Goal: Information Seeking & Learning: Learn about a topic

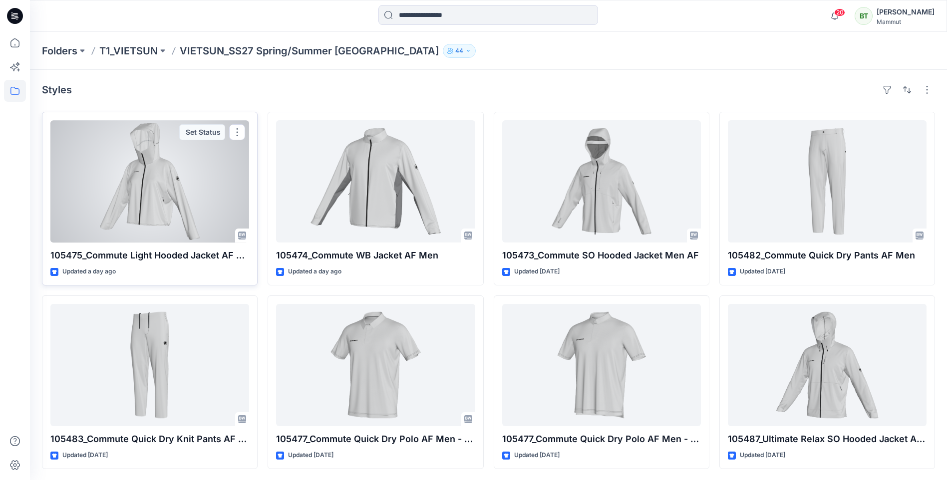
click at [134, 182] on div at bounding box center [149, 181] width 199 height 122
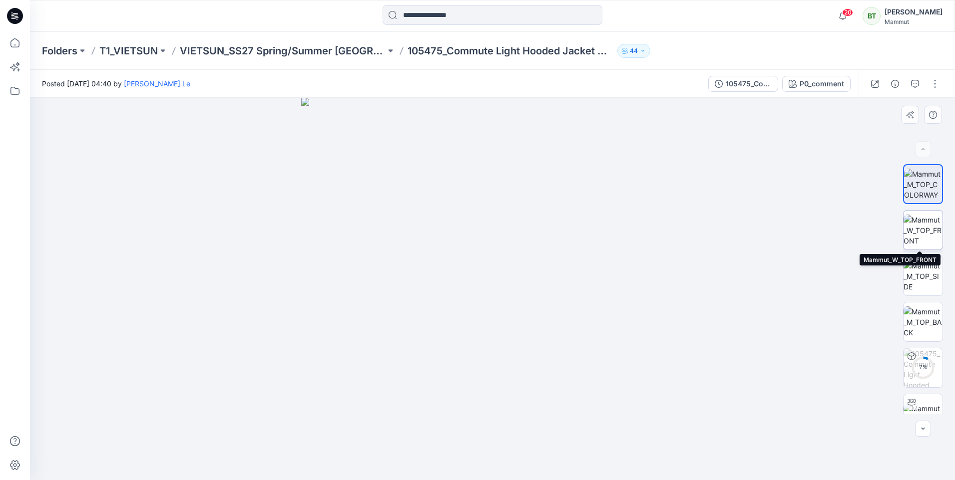
click at [933, 226] on img at bounding box center [922, 230] width 39 height 31
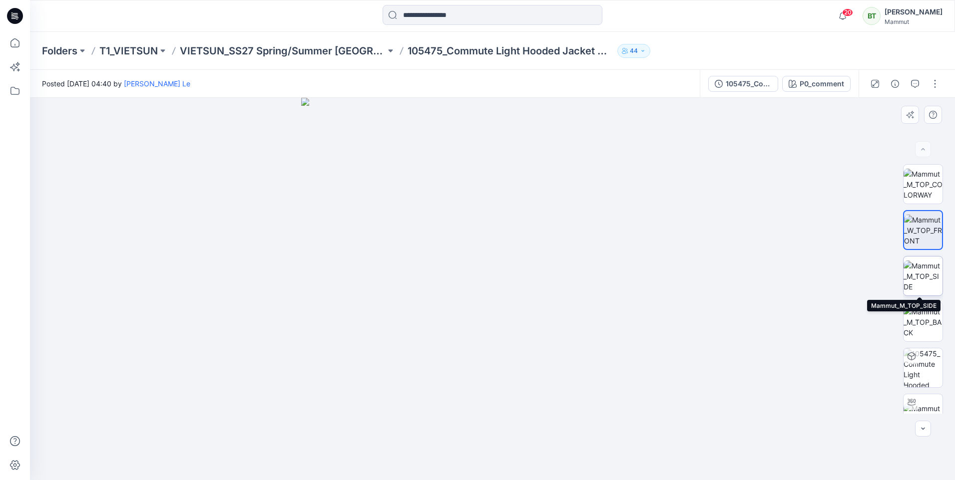
click at [929, 272] on img at bounding box center [922, 276] width 39 height 31
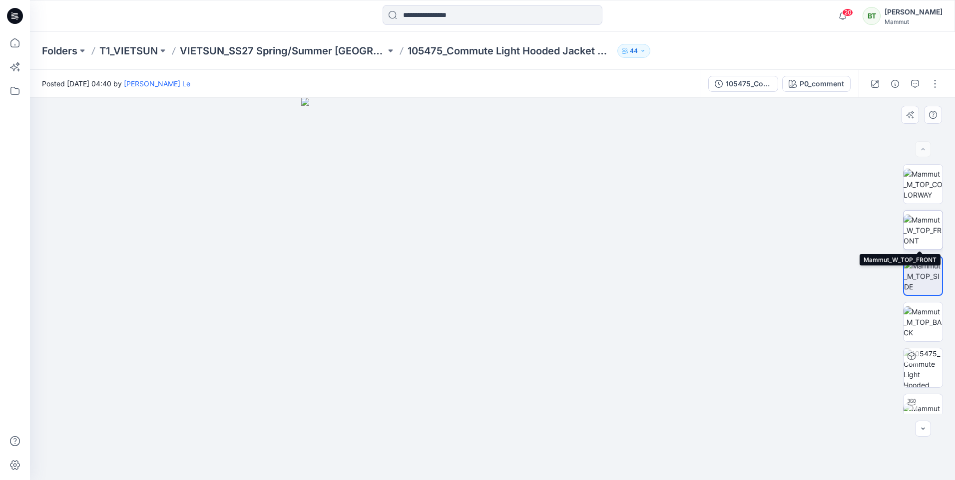
click at [926, 241] on img at bounding box center [922, 230] width 39 height 31
click at [920, 245] on img at bounding box center [923, 230] width 38 height 31
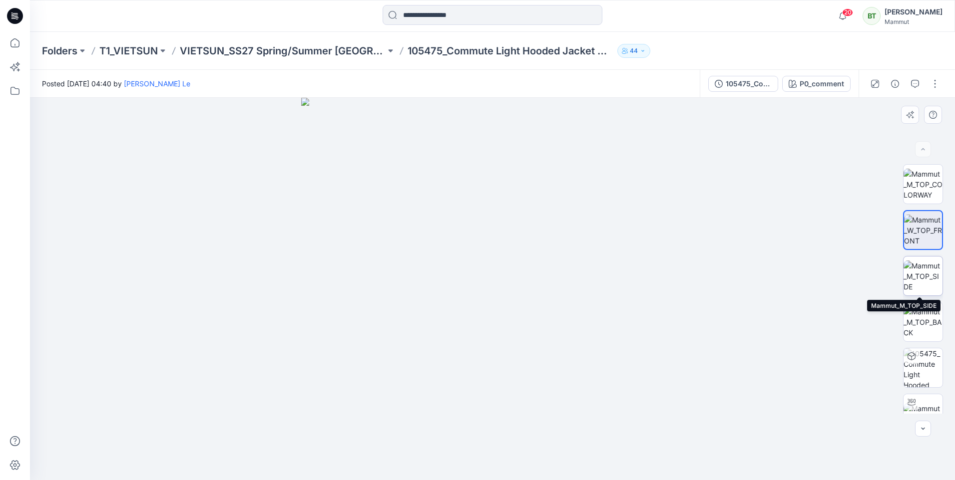
click at [922, 268] on img at bounding box center [922, 276] width 39 height 31
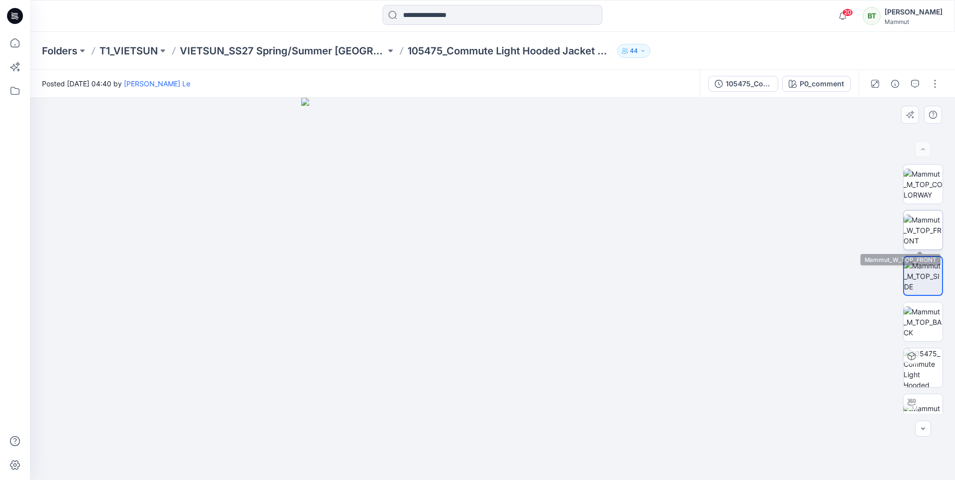
click at [916, 227] on img at bounding box center [922, 230] width 39 height 31
click at [920, 206] on div at bounding box center [923, 289] width 40 height 250
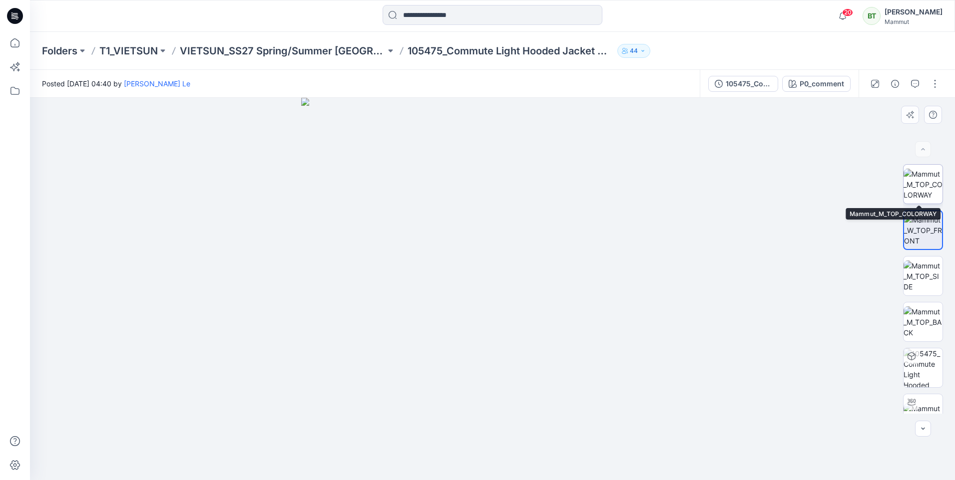
click at [920, 186] on img at bounding box center [922, 184] width 39 height 31
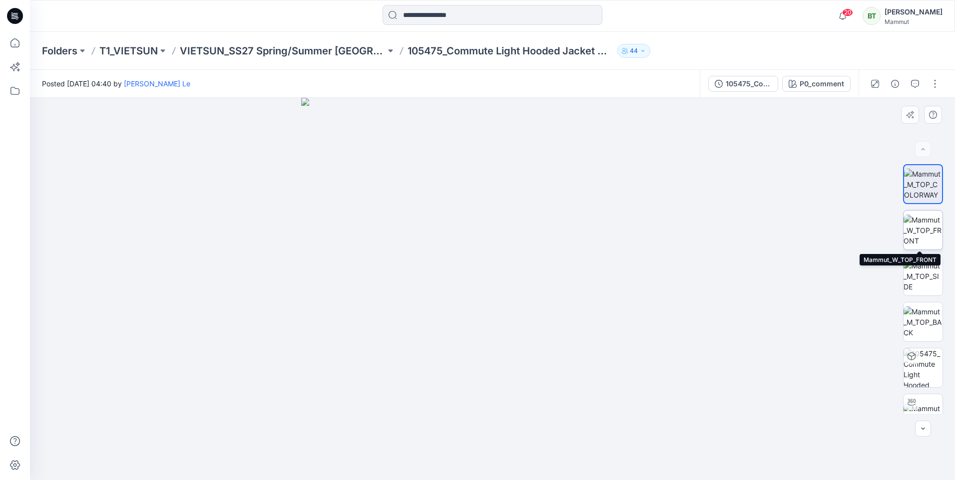
click at [924, 232] on img at bounding box center [922, 230] width 39 height 31
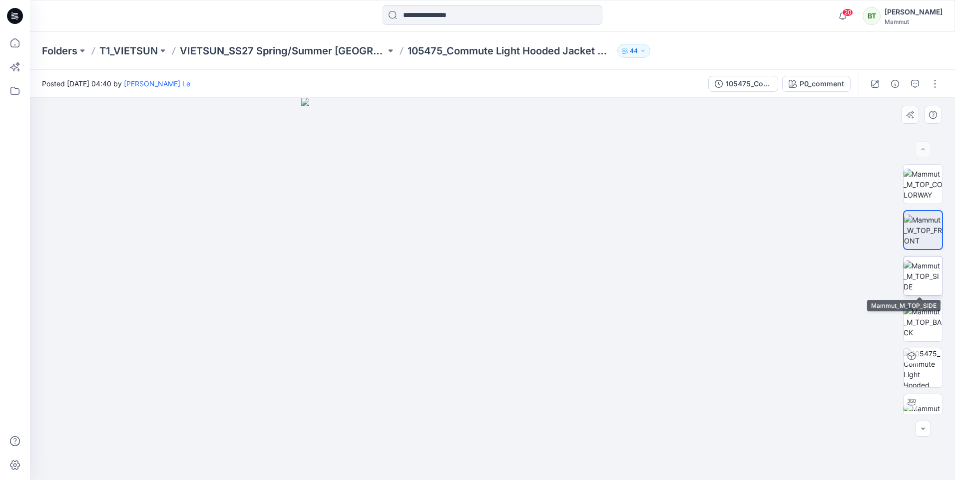
click at [924, 266] on img at bounding box center [922, 276] width 39 height 31
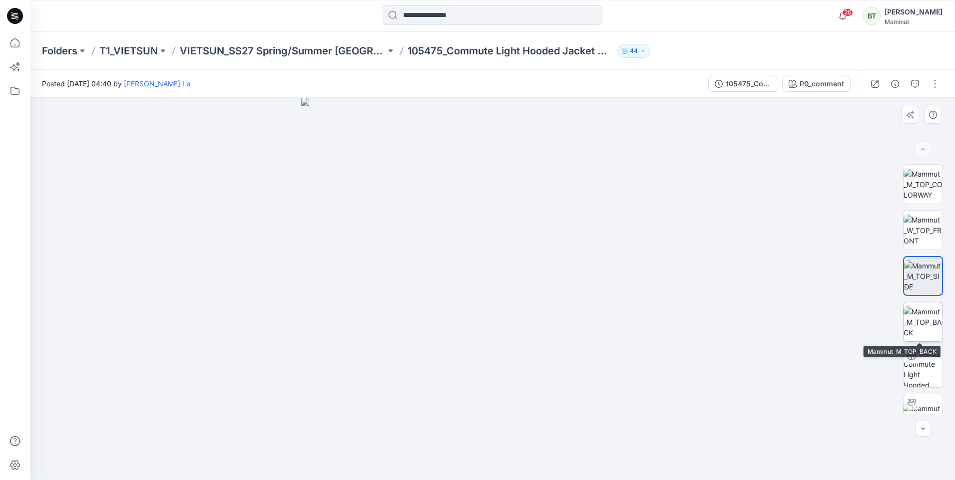
click at [935, 318] on img at bounding box center [922, 322] width 39 height 31
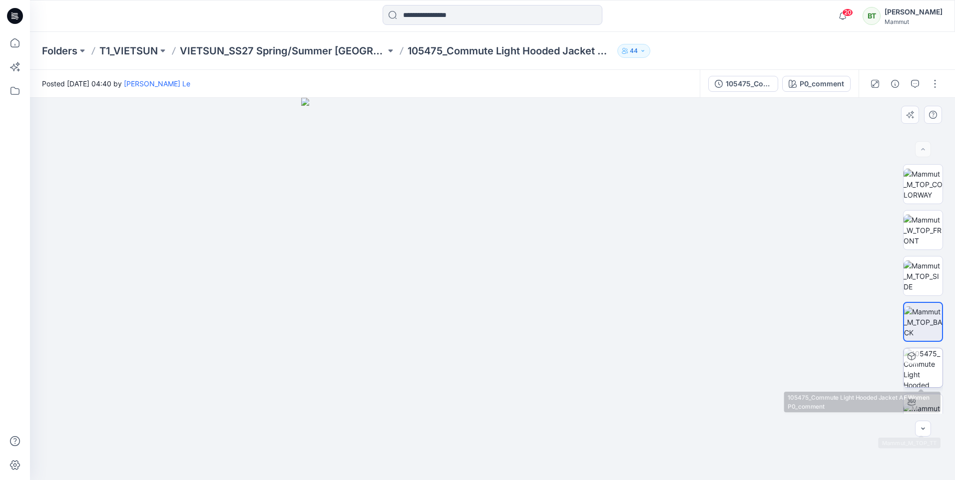
click at [938, 375] on img at bounding box center [922, 368] width 39 height 39
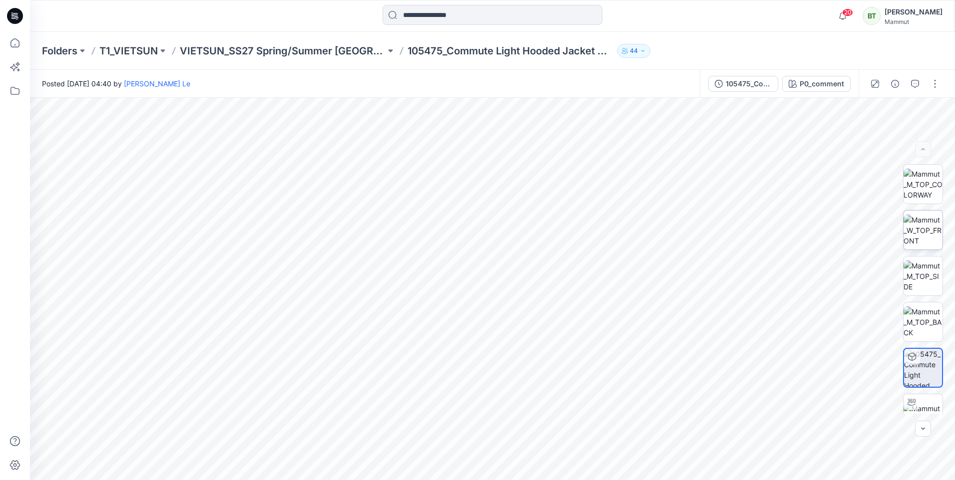
drag, startPoint x: 918, startPoint y: 263, endPoint x: 927, endPoint y: 212, distance: 52.2
click at [918, 263] on img at bounding box center [922, 276] width 39 height 31
click at [925, 233] on img at bounding box center [922, 230] width 39 height 31
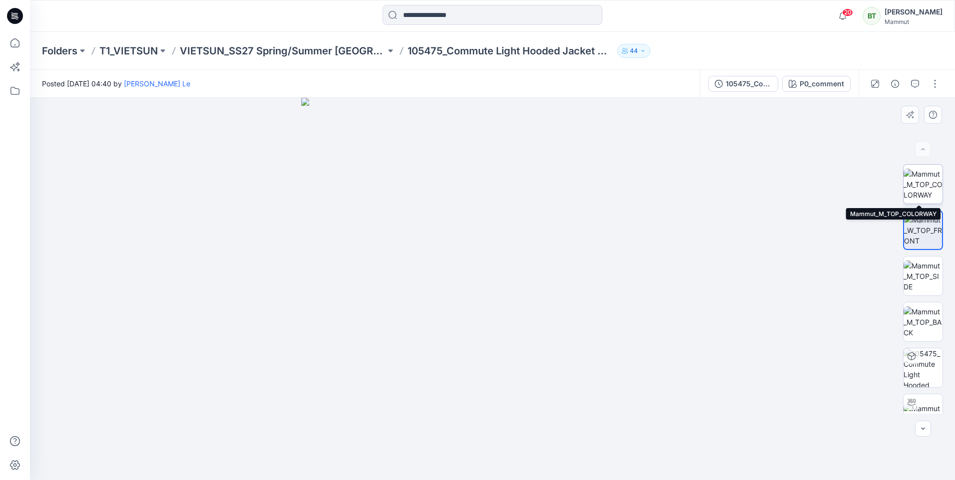
click at [923, 188] on img at bounding box center [922, 184] width 39 height 31
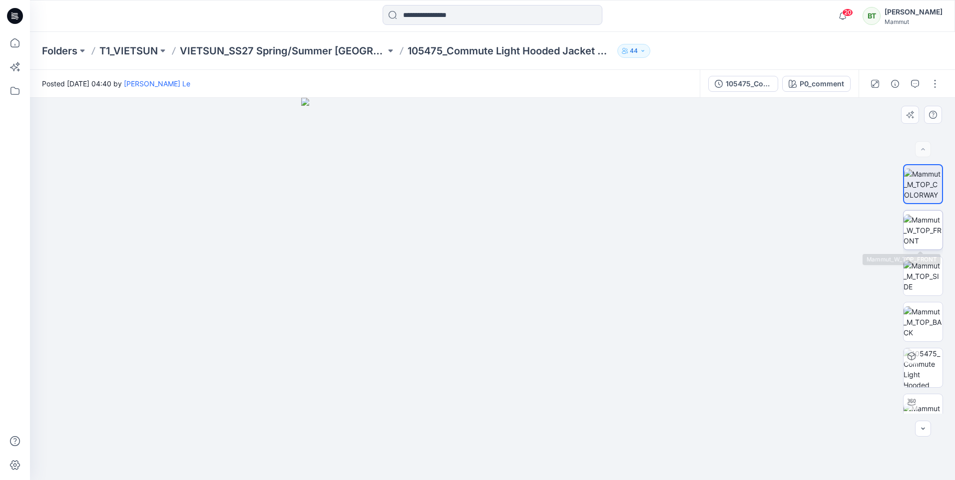
click at [924, 234] on img at bounding box center [922, 230] width 39 height 31
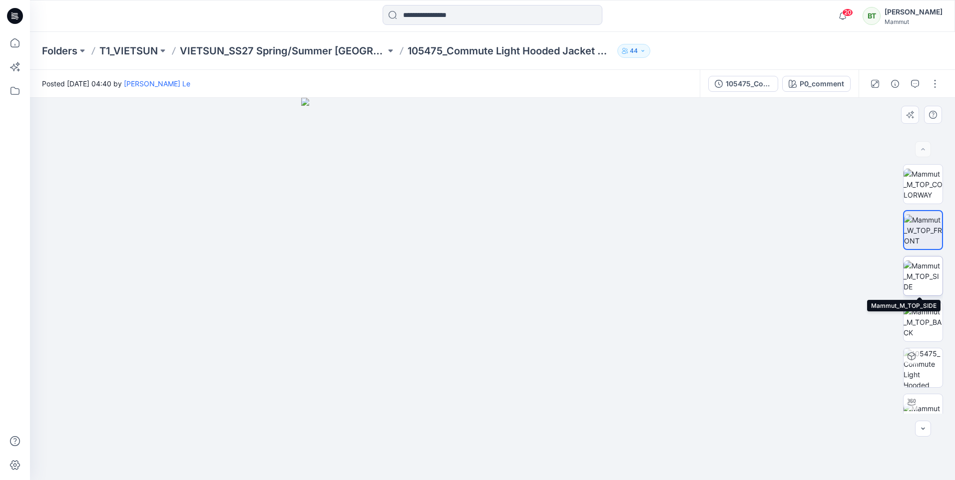
drag, startPoint x: 920, startPoint y: 263, endPoint x: 922, endPoint y: 274, distance: 11.8
click at [920, 263] on img at bounding box center [922, 276] width 39 height 31
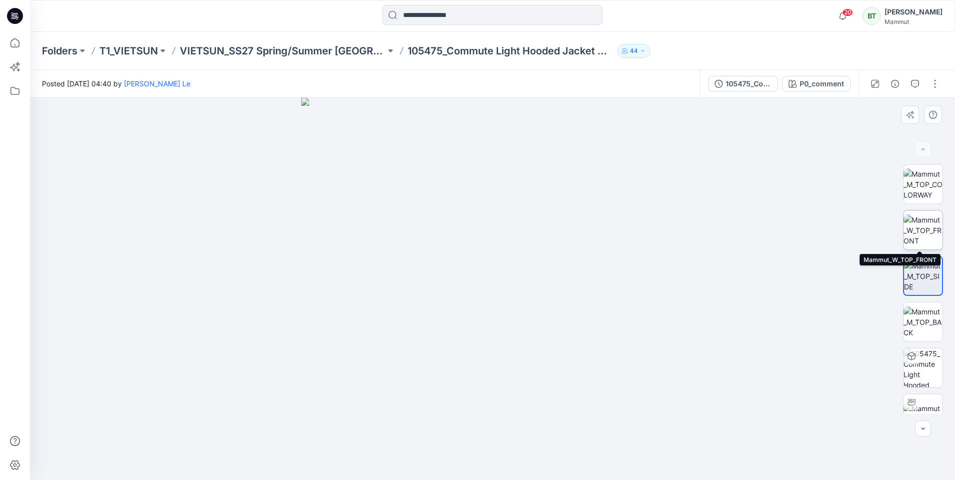
click at [925, 223] on img at bounding box center [922, 230] width 39 height 31
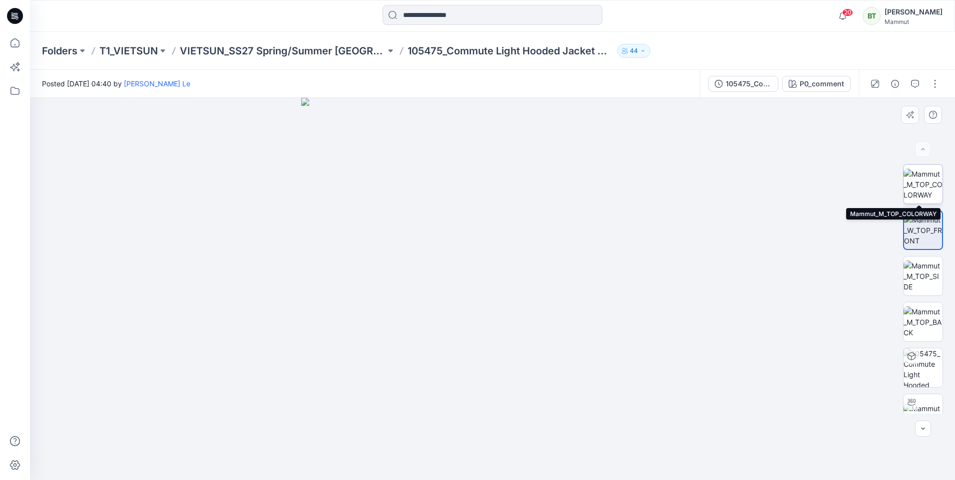
click at [927, 196] on img at bounding box center [922, 184] width 39 height 31
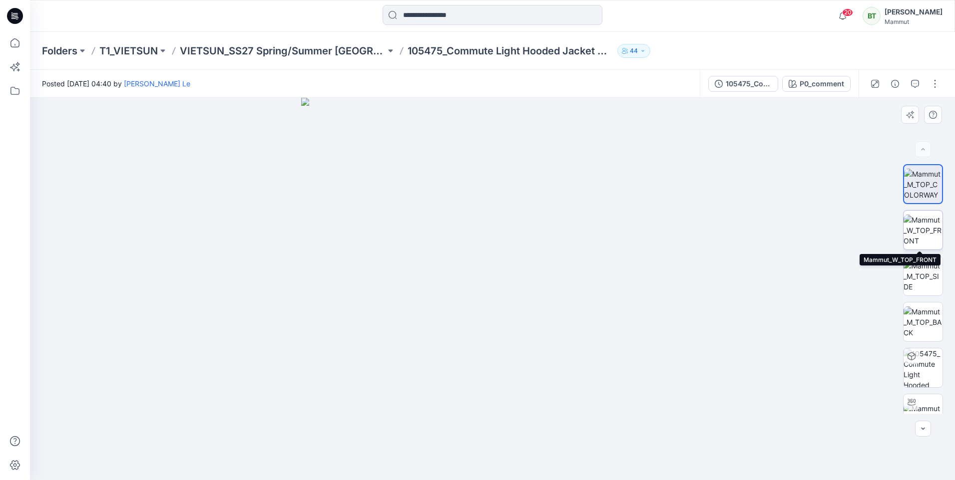
click at [932, 231] on img at bounding box center [922, 230] width 39 height 31
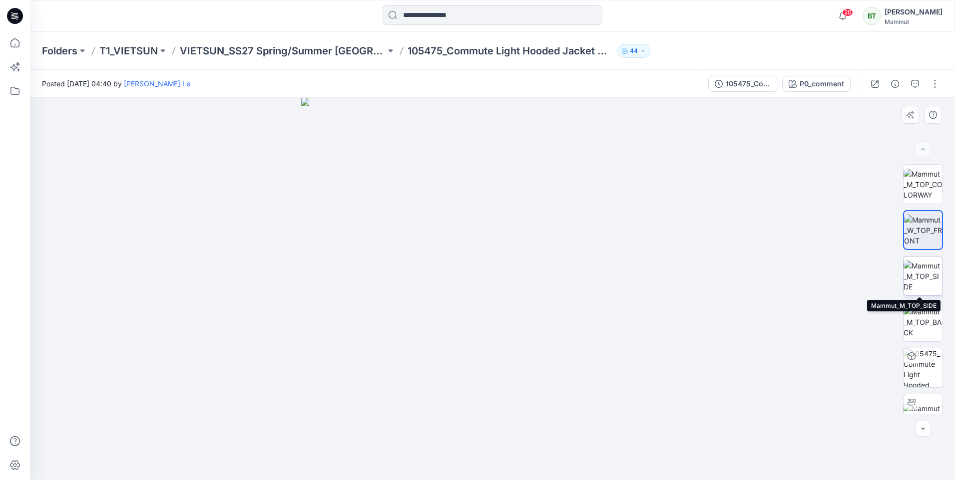
click at [916, 269] on img at bounding box center [922, 276] width 39 height 31
click at [470, 259] on img at bounding box center [492, 289] width 383 height 383
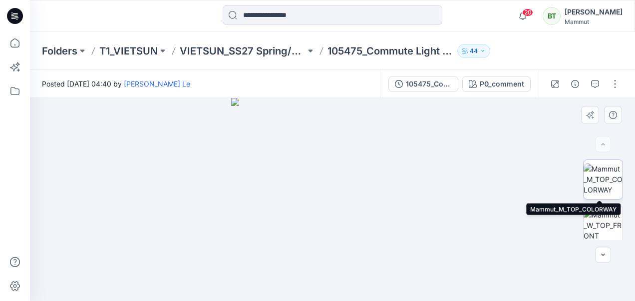
click at [609, 171] on img at bounding box center [603, 178] width 39 height 31
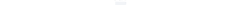
scroll to position [50, 0]
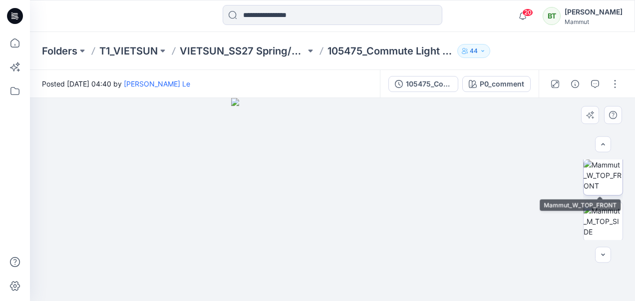
click at [603, 184] on img at bounding box center [603, 174] width 39 height 31
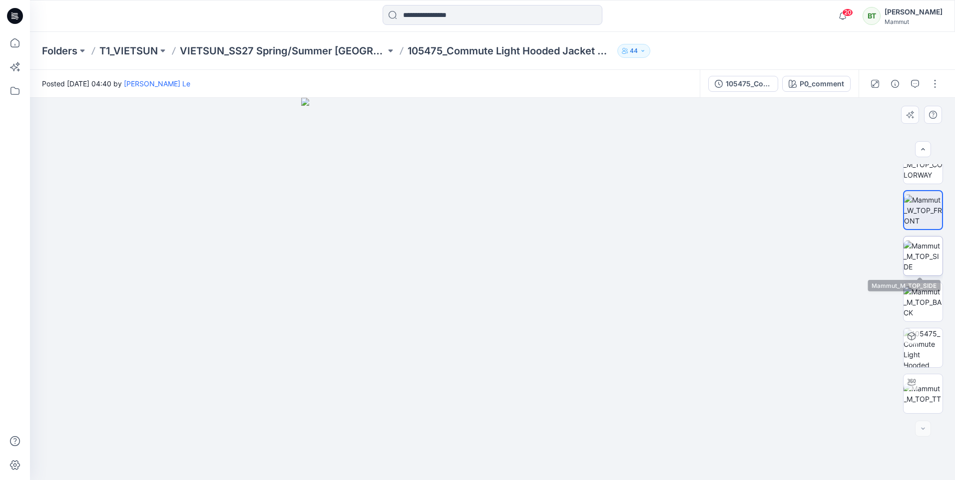
scroll to position [0, 0]
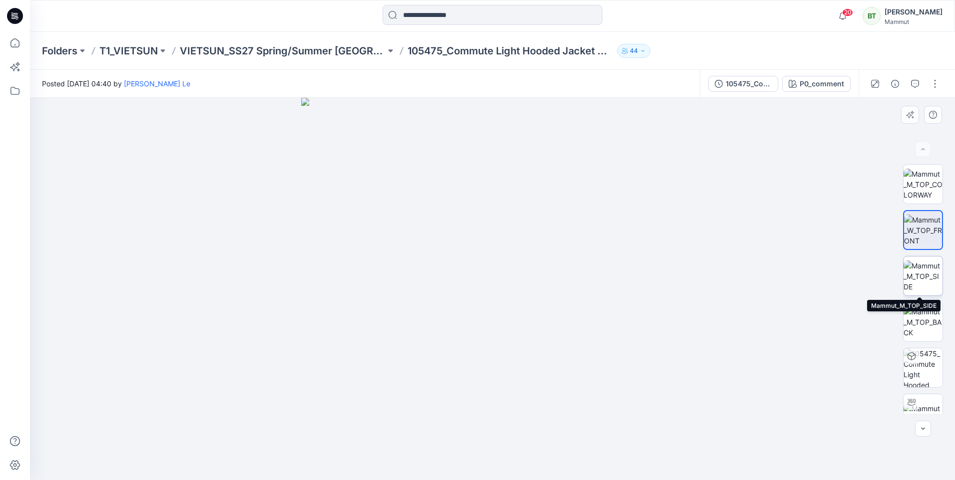
click at [916, 277] on img at bounding box center [922, 276] width 39 height 31
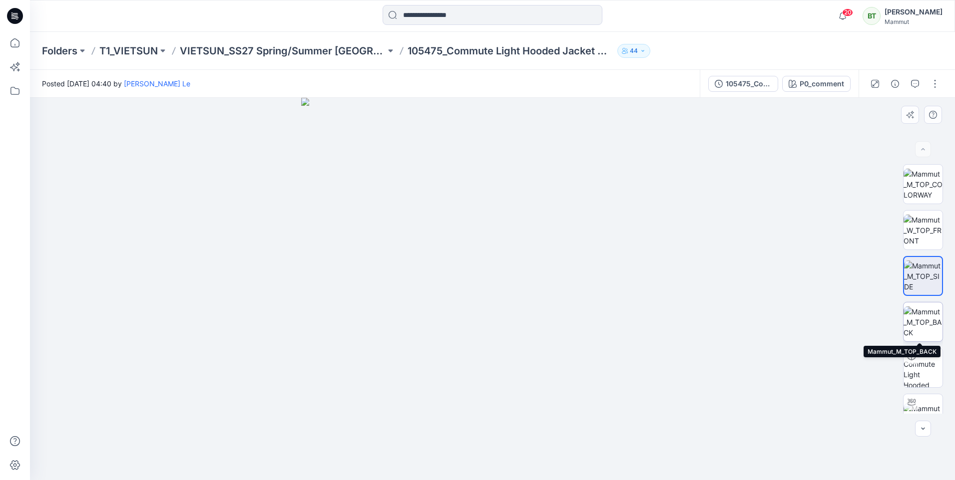
click at [923, 318] on img at bounding box center [922, 322] width 39 height 31
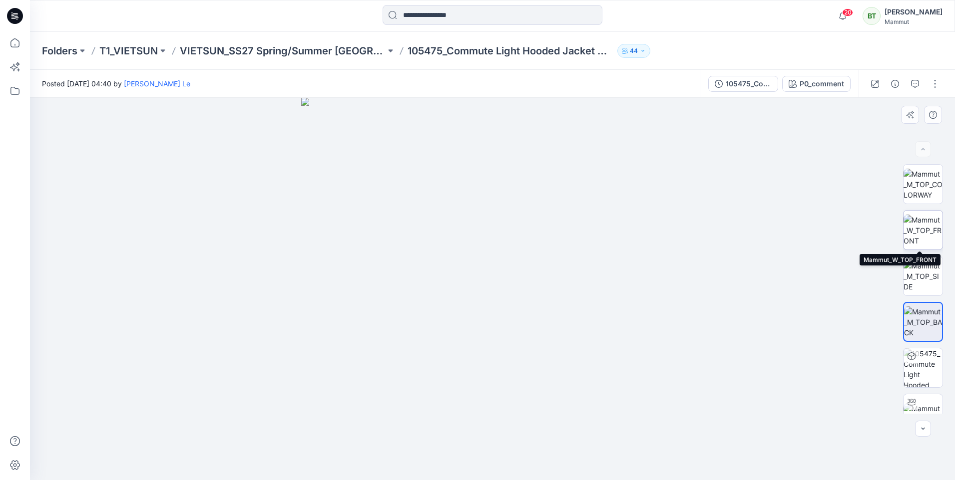
click at [929, 239] on img at bounding box center [922, 230] width 39 height 31
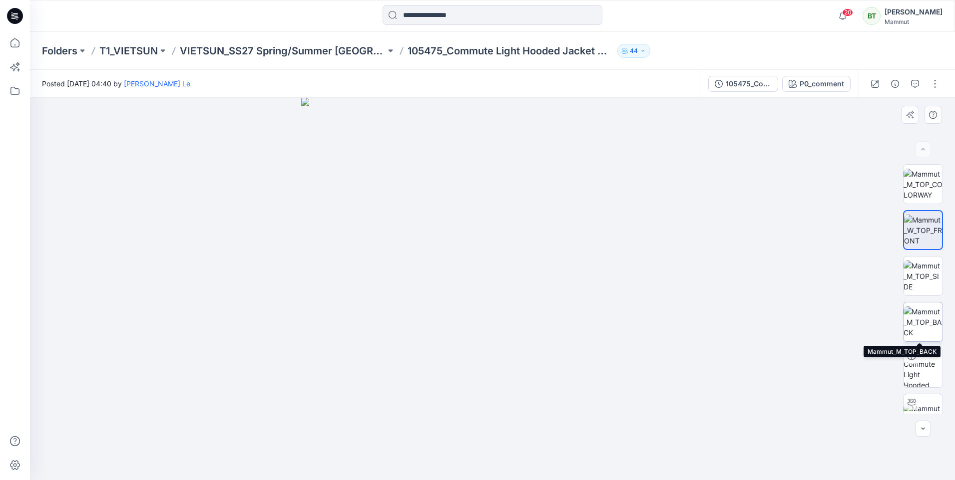
click at [919, 317] on img at bounding box center [922, 322] width 39 height 31
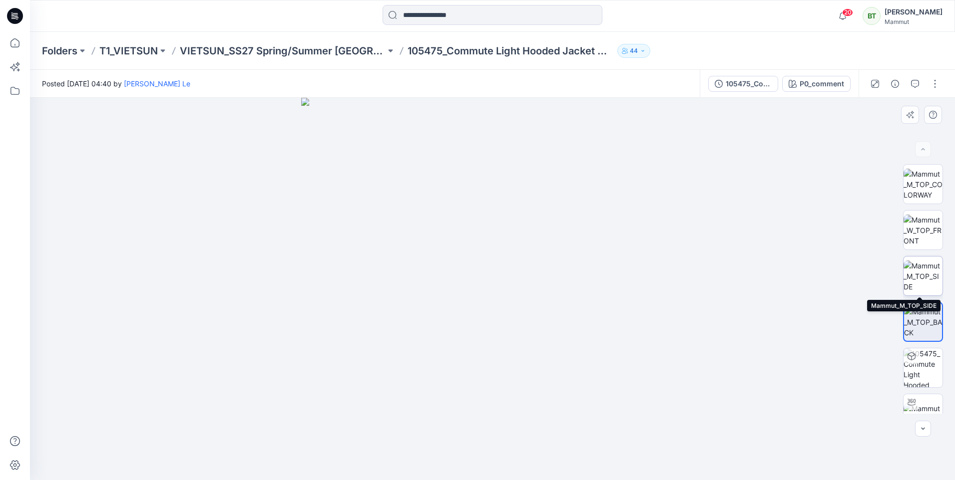
click at [921, 268] on img at bounding box center [922, 276] width 39 height 31
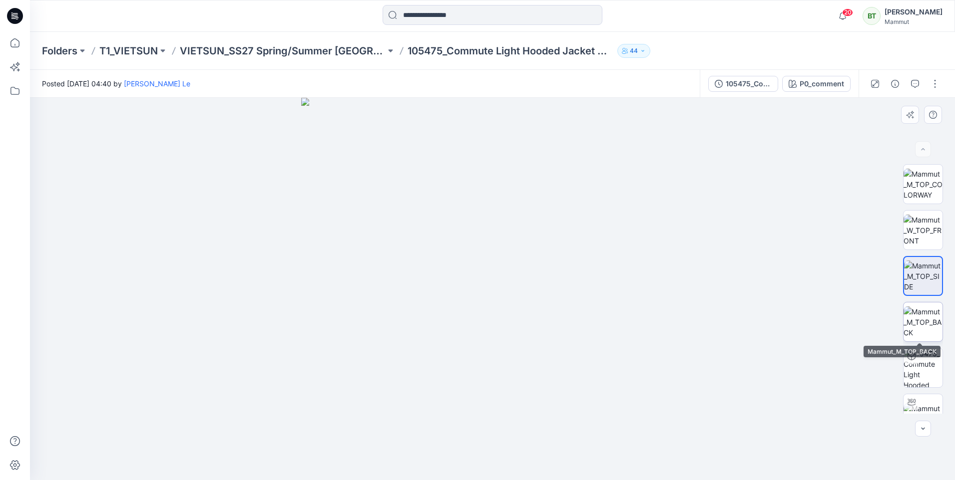
click at [927, 319] on img at bounding box center [922, 322] width 39 height 31
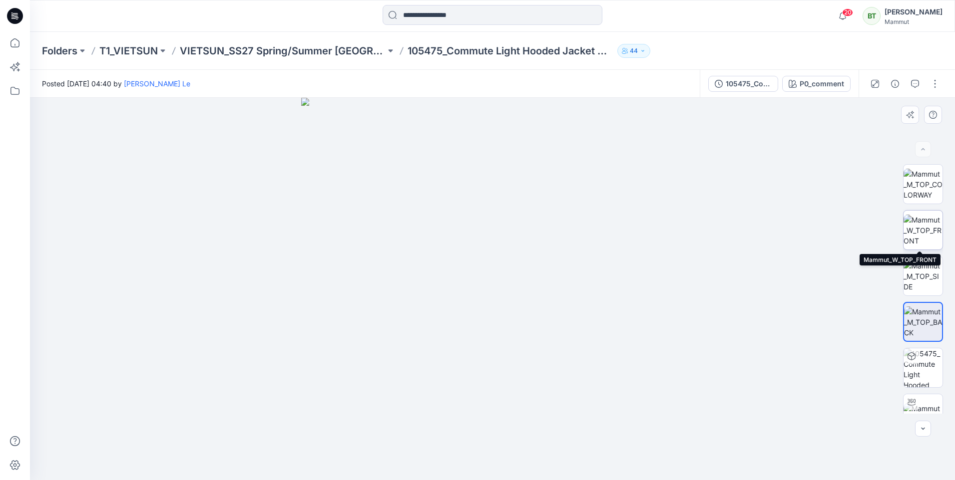
click at [926, 238] on img at bounding box center [922, 230] width 39 height 31
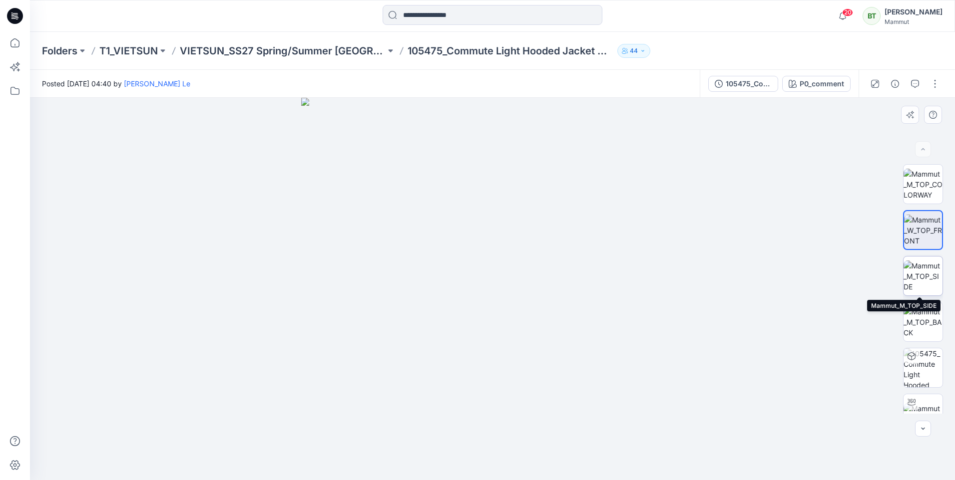
click at [921, 272] on img at bounding box center [922, 276] width 39 height 31
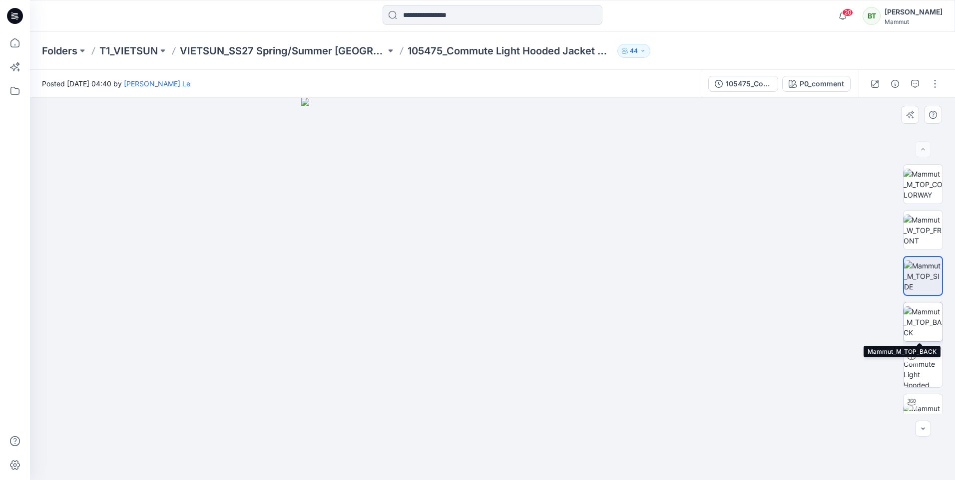
click at [922, 319] on img at bounding box center [922, 322] width 39 height 31
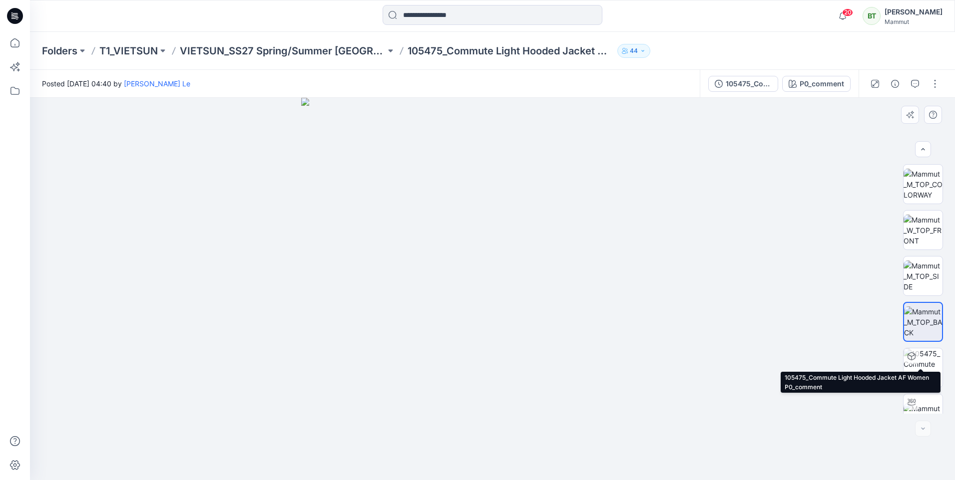
scroll to position [20, 0]
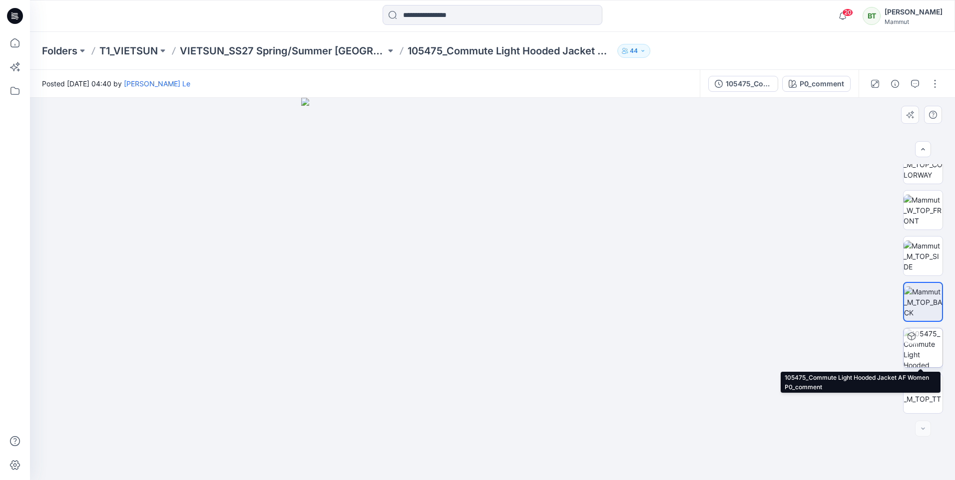
click at [932, 342] on img at bounding box center [922, 348] width 39 height 39
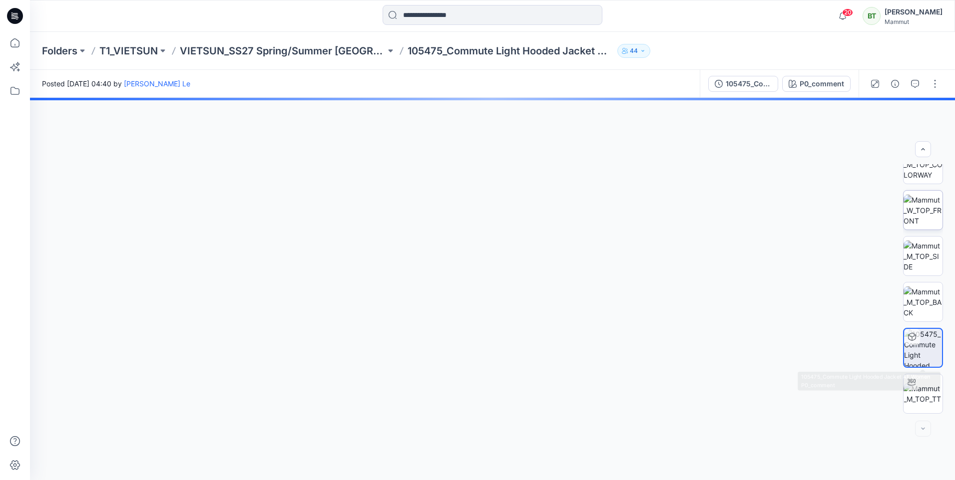
click at [928, 211] on img at bounding box center [922, 210] width 39 height 31
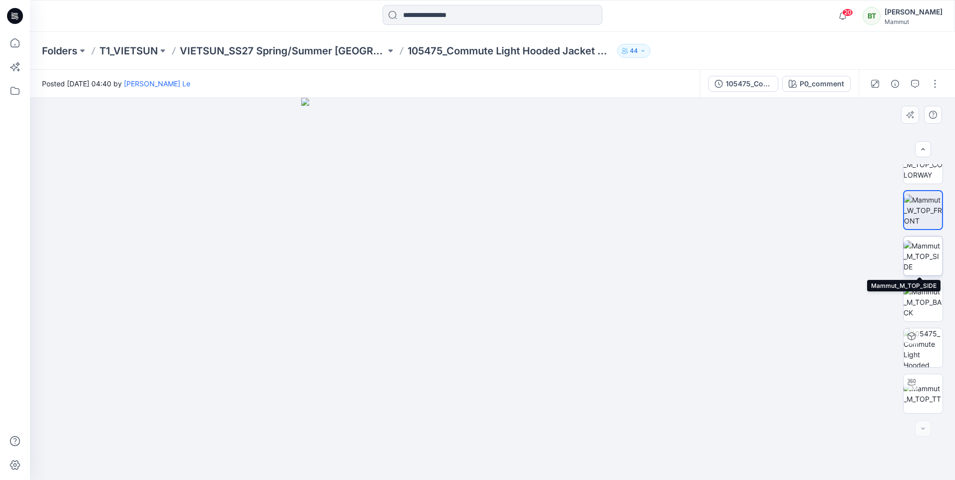
click at [928, 259] on img at bounding box center [922, 256] width 39 height 31
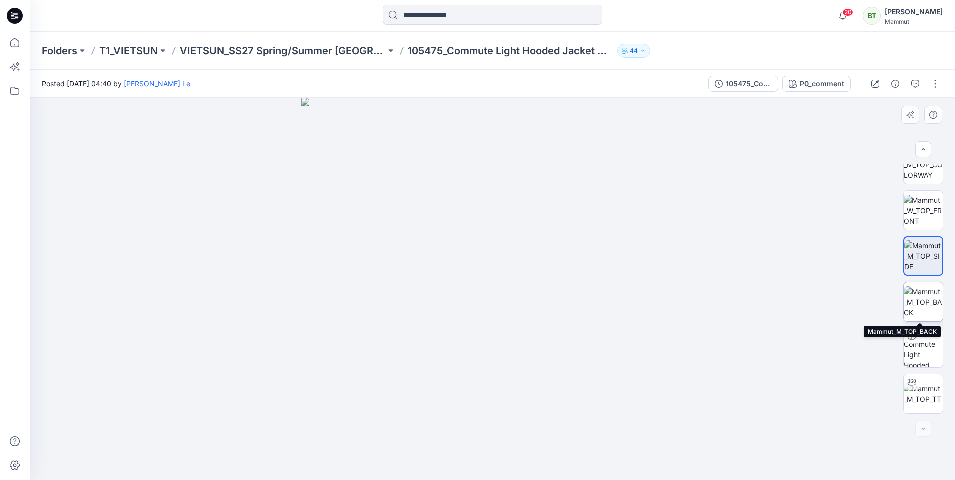
click at [925, 287] on img at bounding box center [922, 302] width 39 height 31
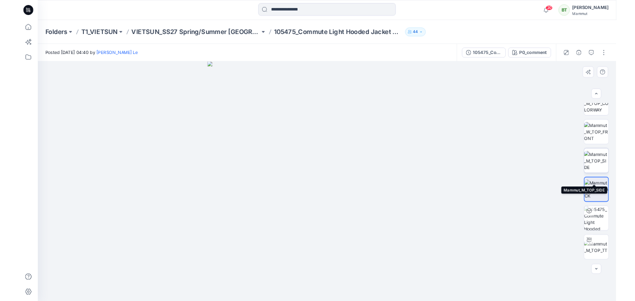
scroll to position [0, 0]
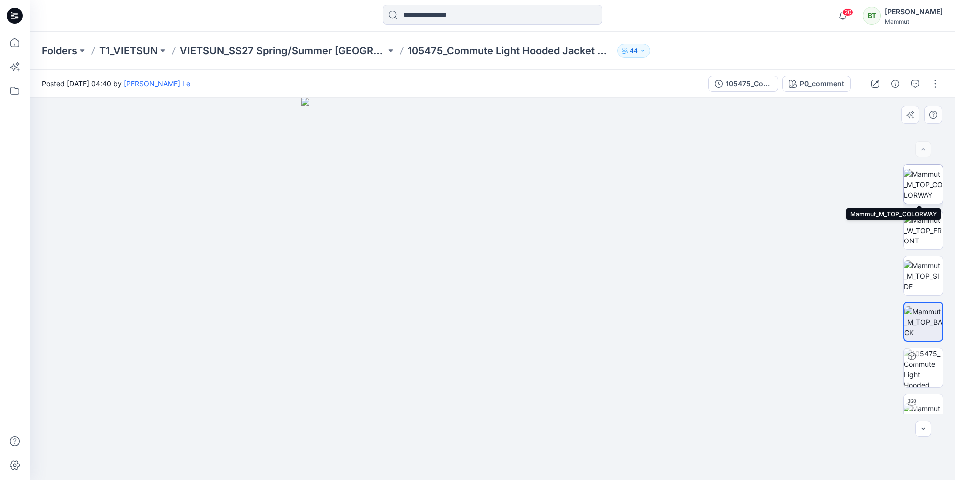
click at [929, 189] on img at bounding box center [922, 184] width 39 height 31
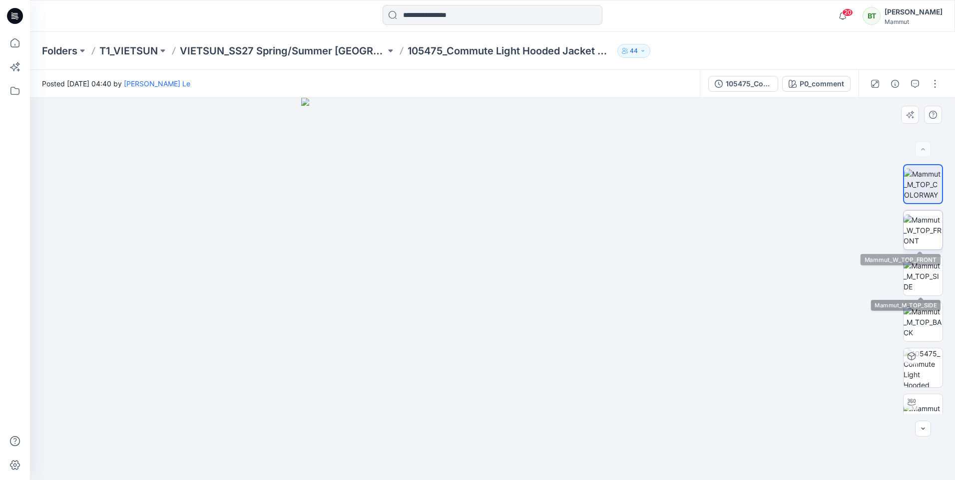
click at [916, 229] on img at bounding box center [922, 230] width 39 height 31
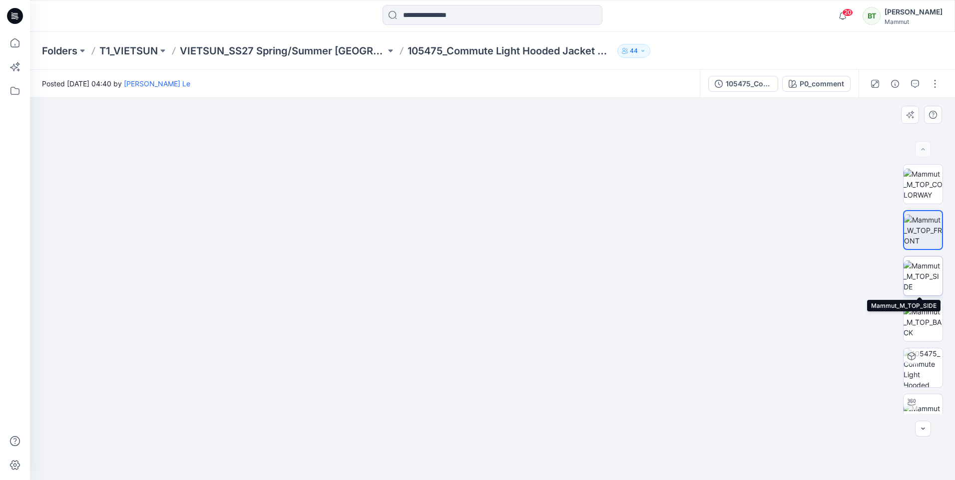
click at [913, 270] on img at bounding box center [922, 276] width 39 height 31
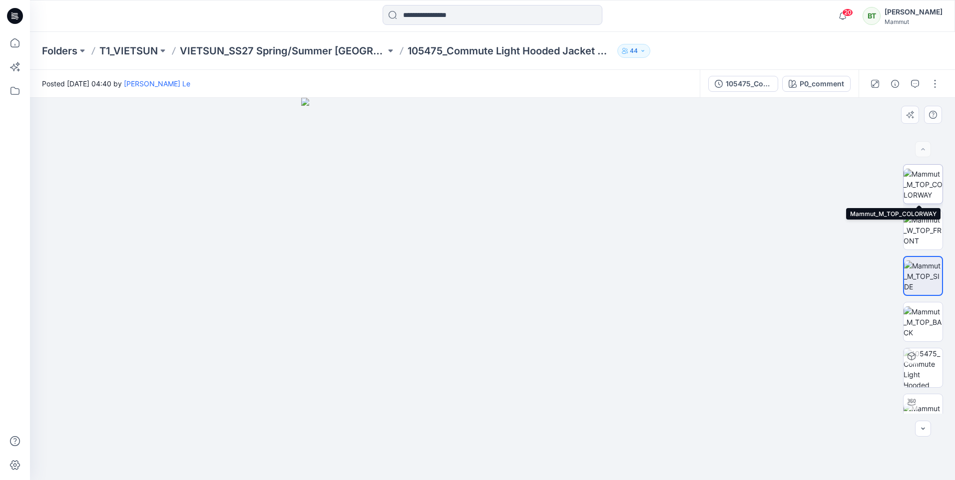
click at [922, 183] on img at bounding box center [922, 184] width 39 height 31
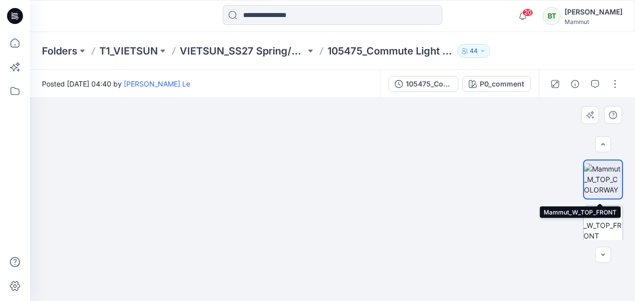
scroll to position [50, 0]
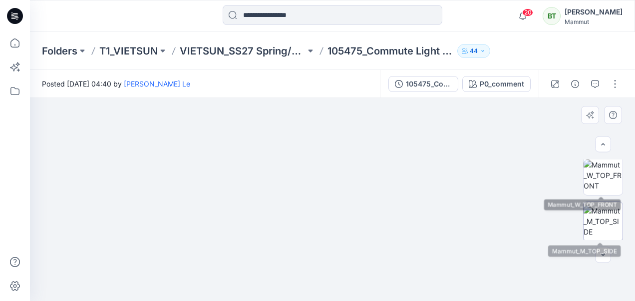
click at [609, 224] on img at bounding box center [603, 220] width 39 height 31
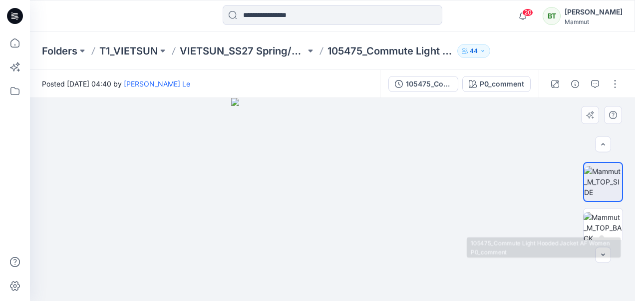
scroll to position [150, 0]
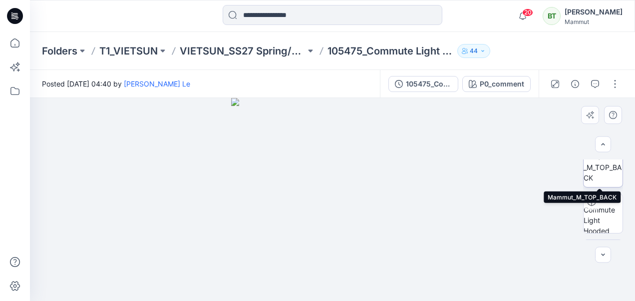
click at [601, 171] on img at bounding box center [603, 166] width 39 height 31
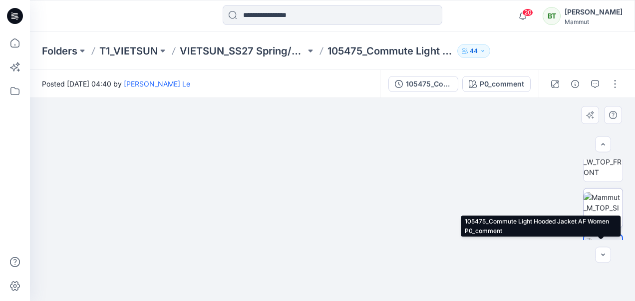
scroll to position [50, 0]
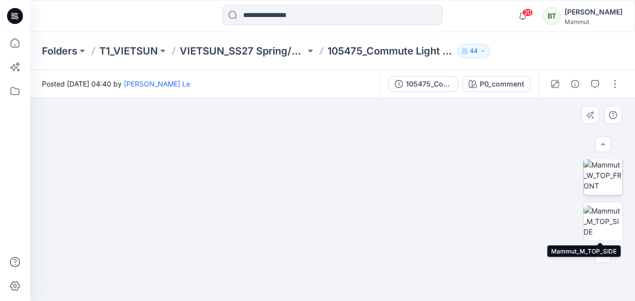
click at [604, 182] on img at bounding box center [603, 174] width 39 height 31
click at [601, 217] on img at bounding box center [603, 220] width 39 height 31
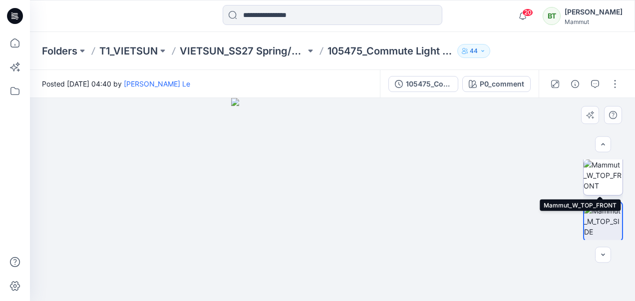
click at [602, 182] on img at bounding box center [603, 174] width 39 height 31
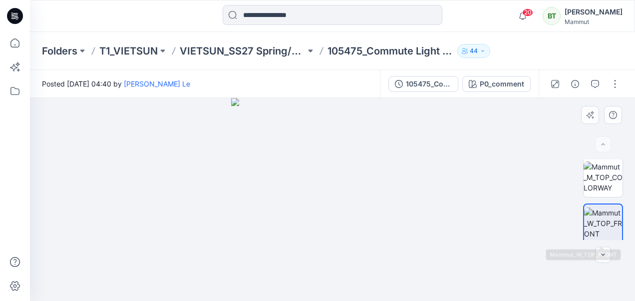
scroll to position [0, 0]
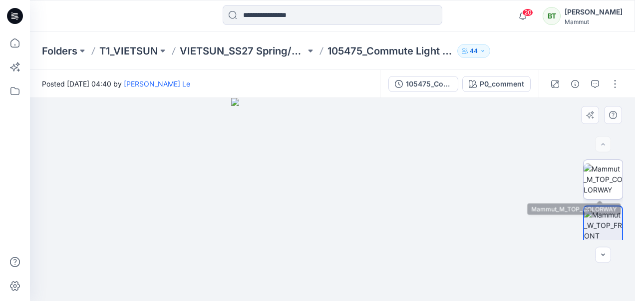
click at [602, 188] on img at bounding box center [603, 178] width 39 height 31
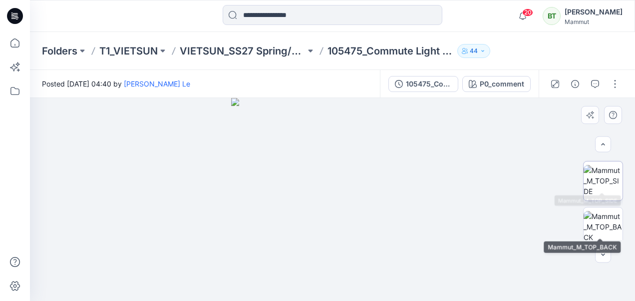
scroll to position [100, 0]
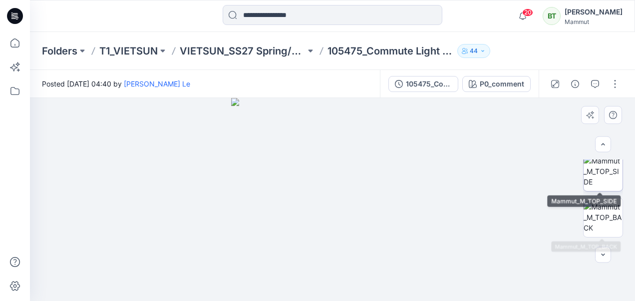
click at [603, 177] on img at bounding box center [603, 170] width 39 height 31
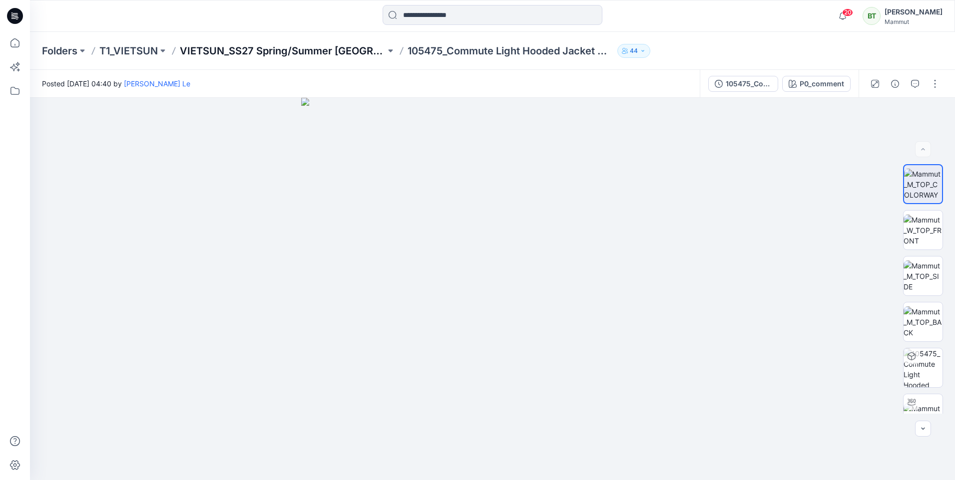
click at [342, 47] on p "VIETSUN_SS27 Spring/Summer [GEOGRAPHIC_DATA]" at bounding box center [283, 51] width 206 height 14
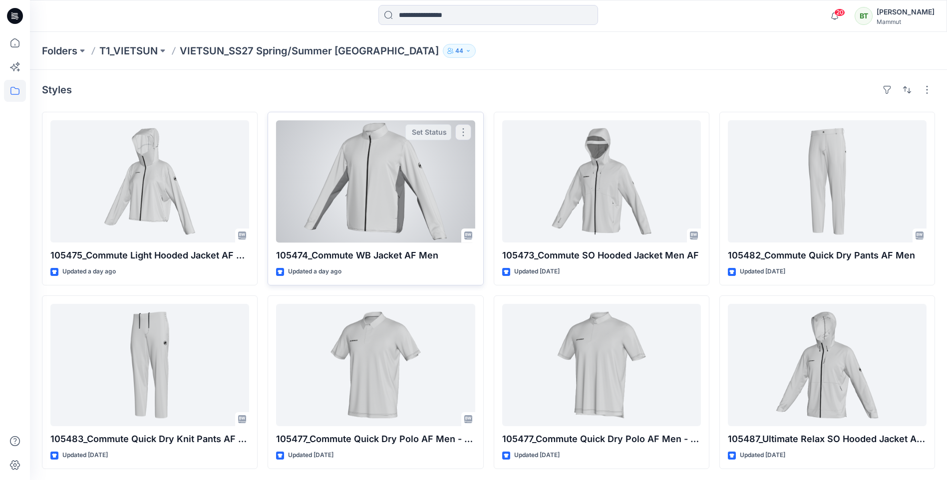
click at [396, 164] on div at bounding box center [375, 181] width 199 height 122
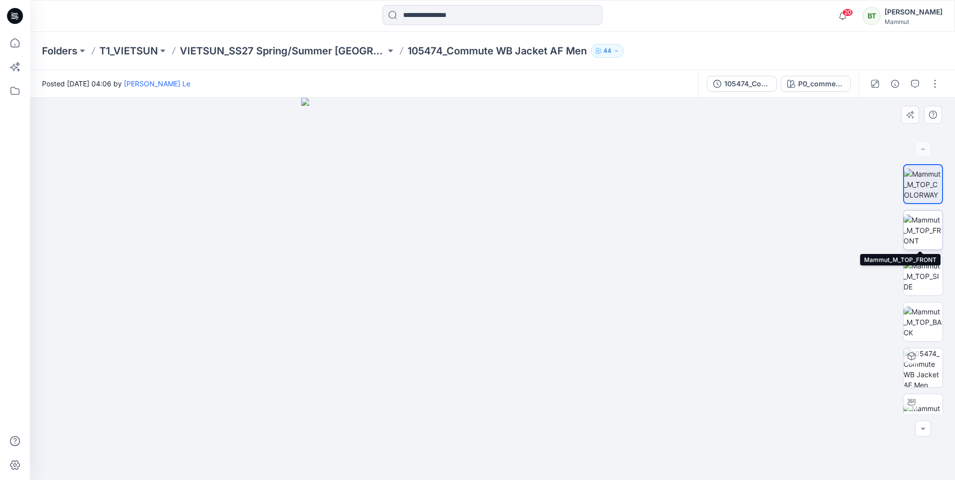
click at [932, 234] on img at bounding box center [922, 230] width 39 height 31
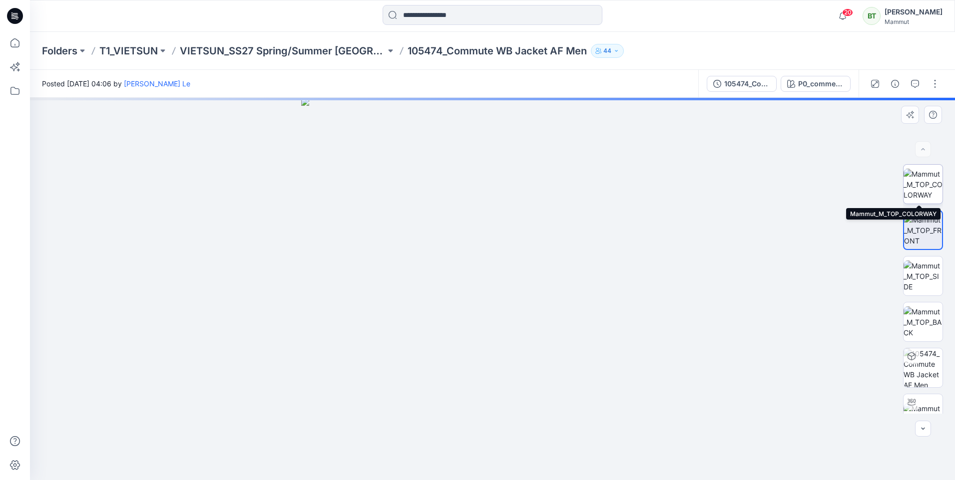
click at [927, 186] on img at bounding box center [922, 184] width 39 height 31
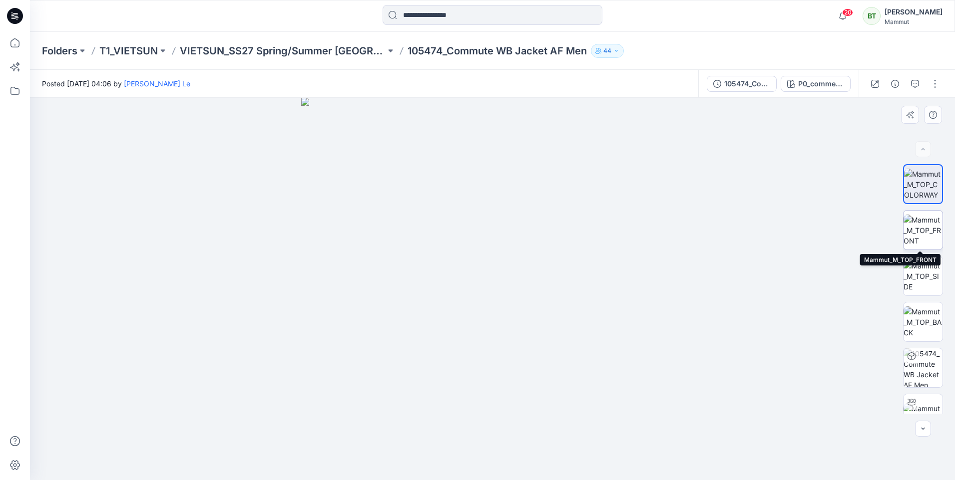
click at [922, 226] on img at bounding box center [922, 230] width 39 height 31
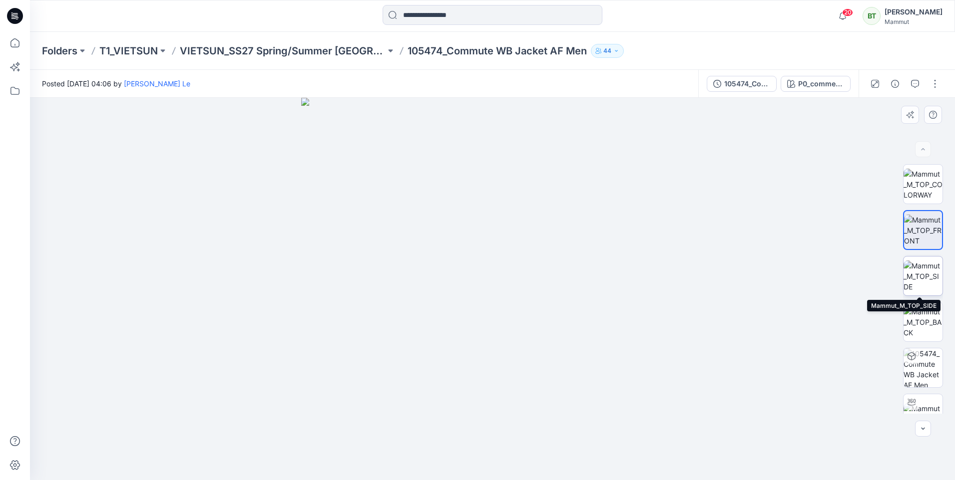
click at [930, 271] on img at bounding box center [922, 276] width 39 height 31
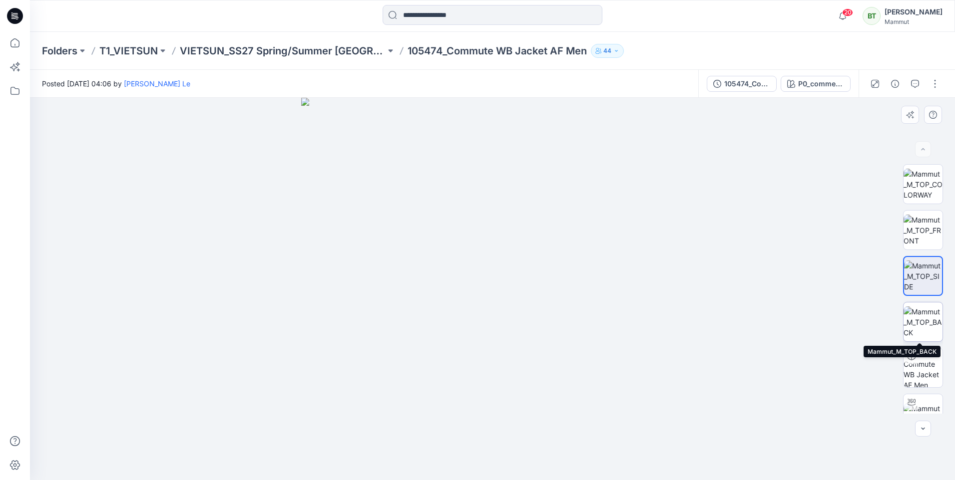
click at [928, 315] on img at bounding box center [922, 322] width 39 height 31
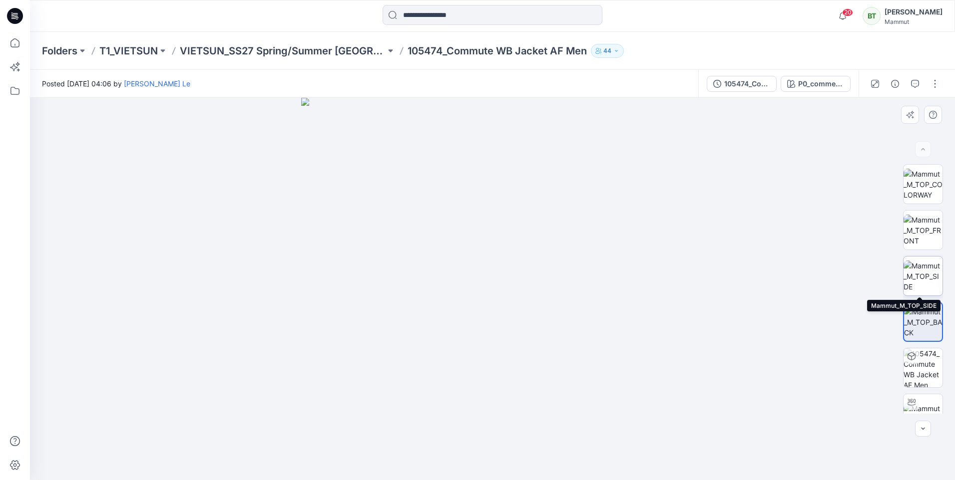
click at [934, 272] on img at bounding box center [922, 276] width 39 height 31
click at [930, 236] on img at bounding box center [922, 230] width 39 height 31
click at [923, 280] on img at bounding box center [922, 276] width 39 height 31
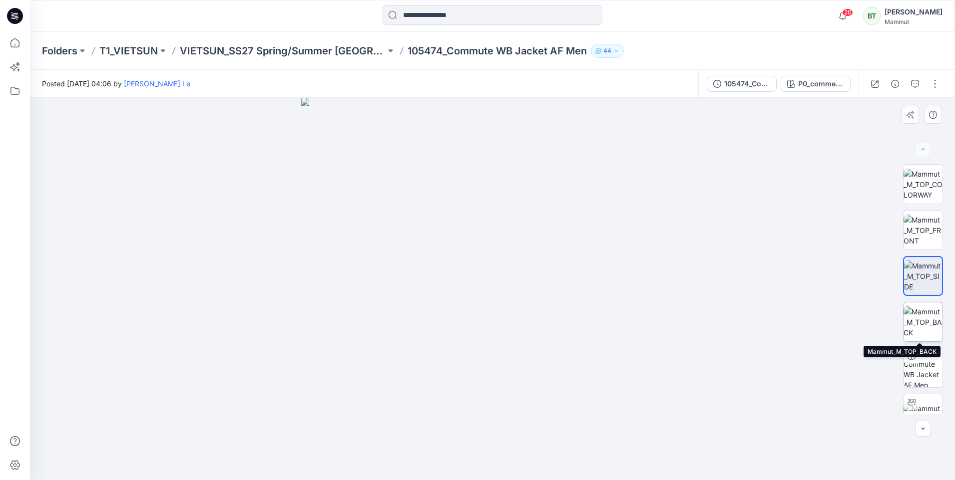
click at [923, 313] on img at bounding box center [922, 322] width 39 height 31
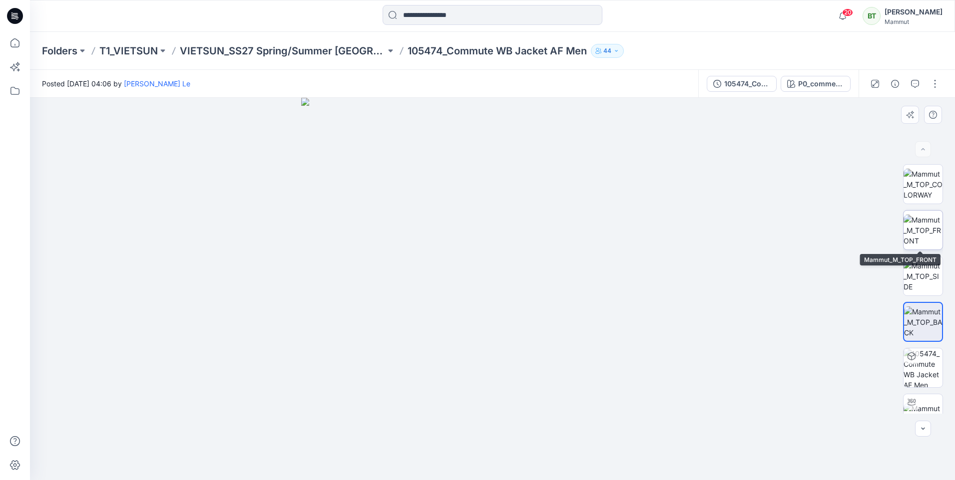
click at [922, 226] on img at bounding box center [922, 230] width 39 height 31
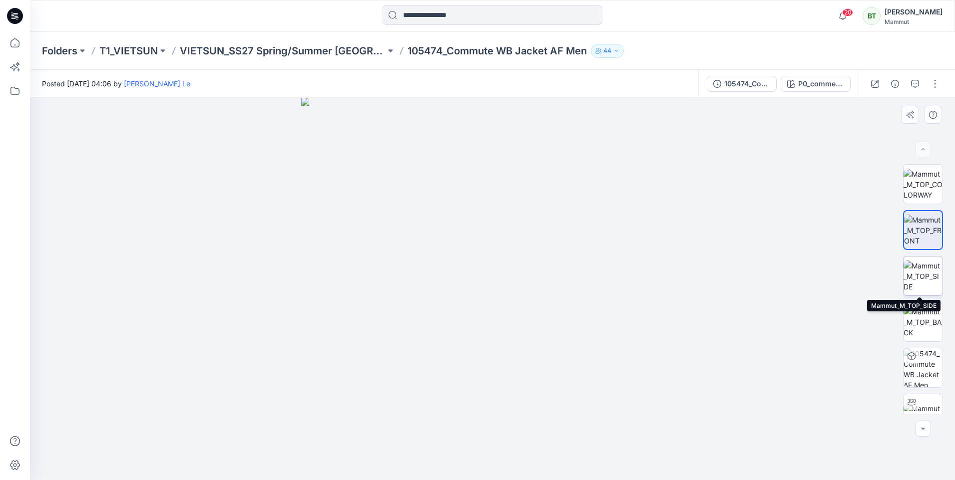
click at [929, 279] on img at bounding box center [922, 276] width 39 height 31
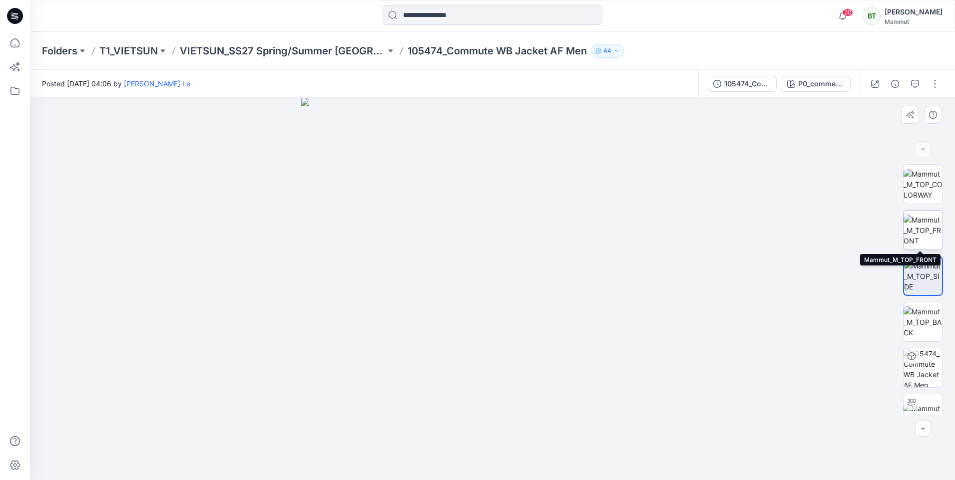
click at [920, 233] on img at bounding box center [922, 230] width 39 height 31
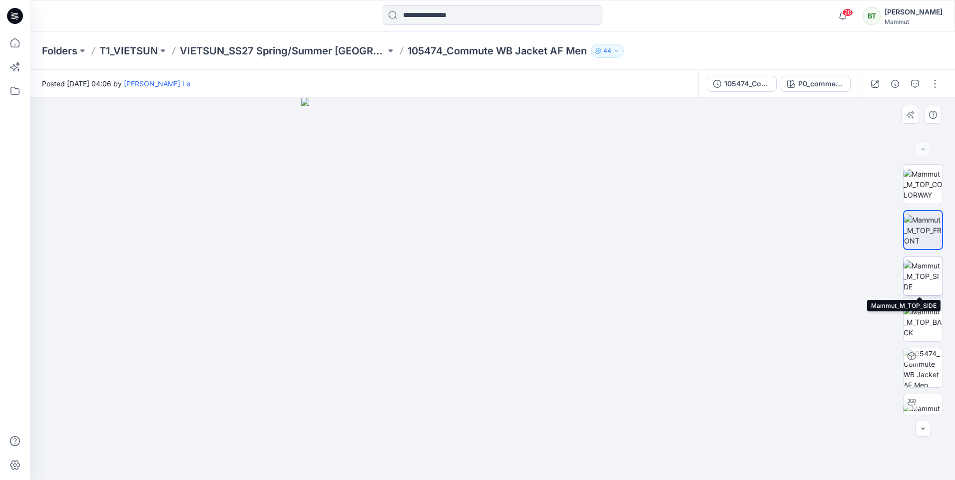
click at [929, 282] on img at bounding box center [922, 276] width 39 height 31
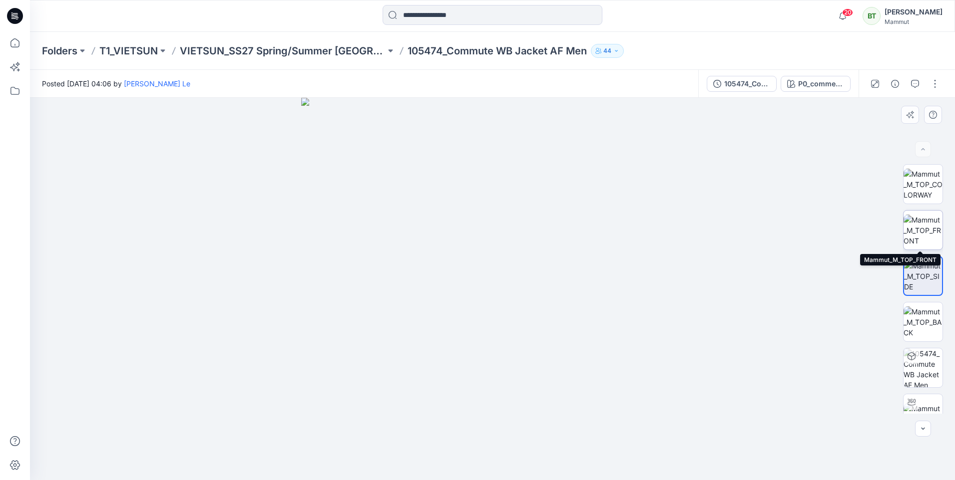
click at [921, 235] on img at bounding box center [922, 230] width 39 height 31
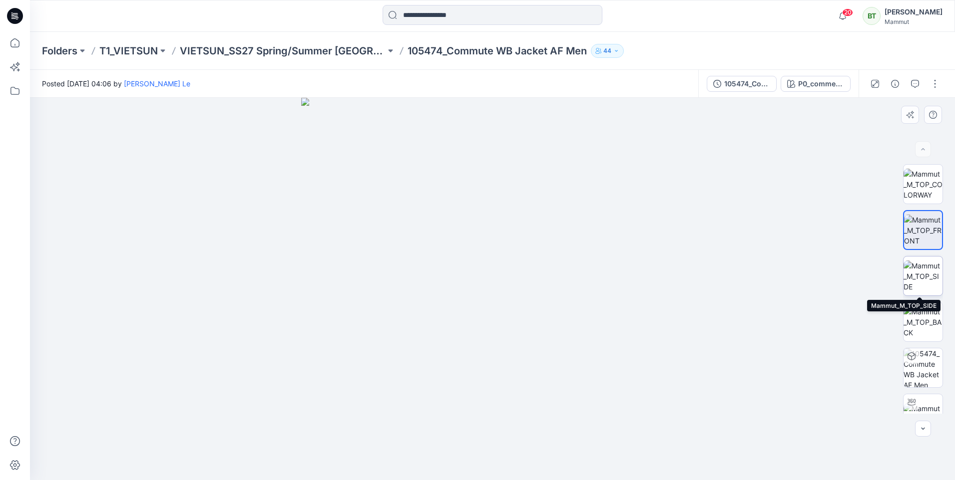
click at [928, 269] on img at bounding box center [922, 276] width 39 height 31
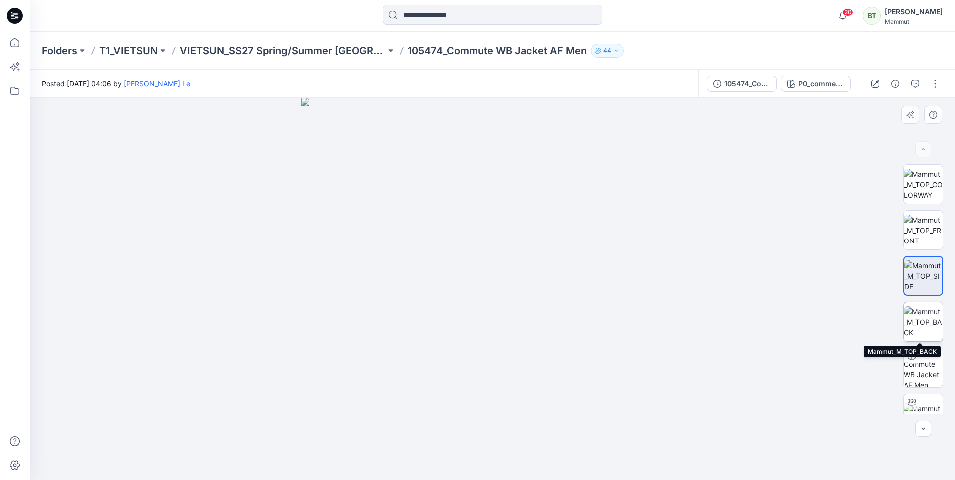
click at [922, 332] on img at bounding box center [922, 322] width 39 height 31
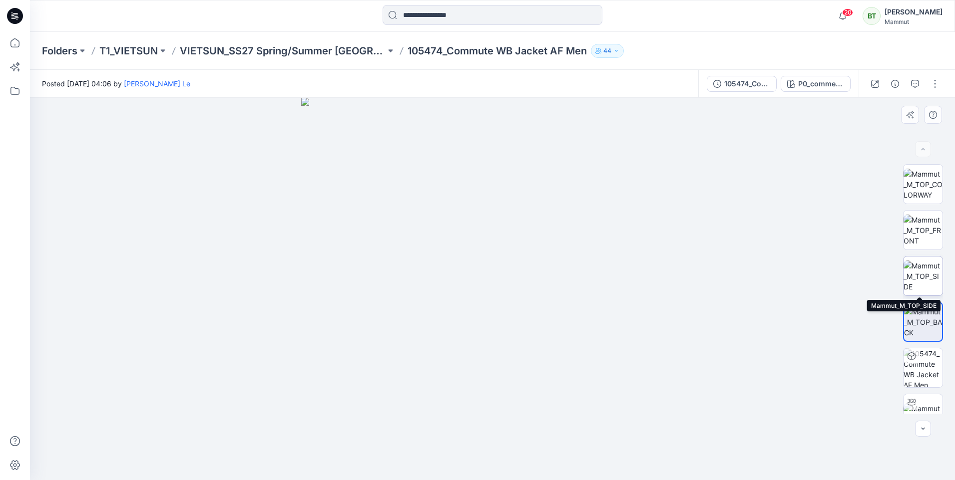
click at [924, 275] on img at bounding box center [922, 276] width 39 height 31
click at [914, 227] on img at bounding box center [922, 230] width 39 height 31
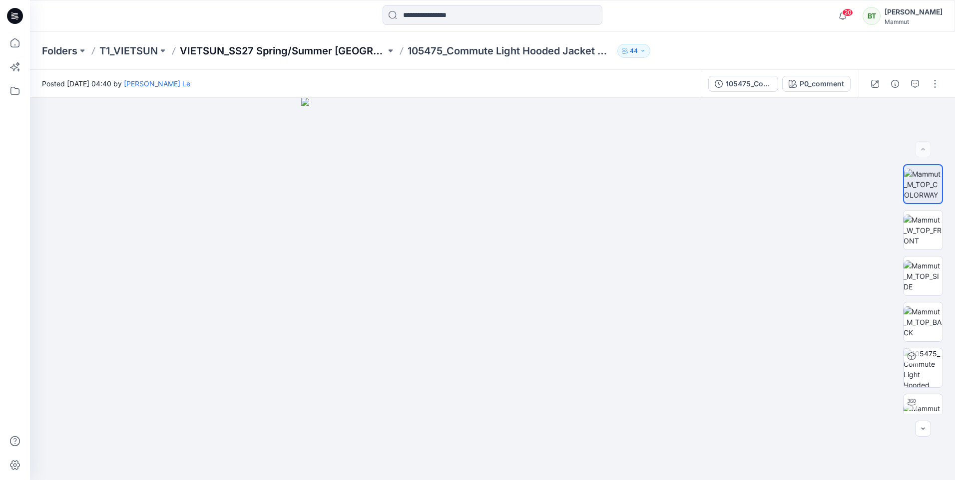
click at [332, 48] on p "VIETSUN_SS27 Spring/Summer [GEOGRAPHIC_DATA]" at bounding box center [283, 51] width 206 height 14
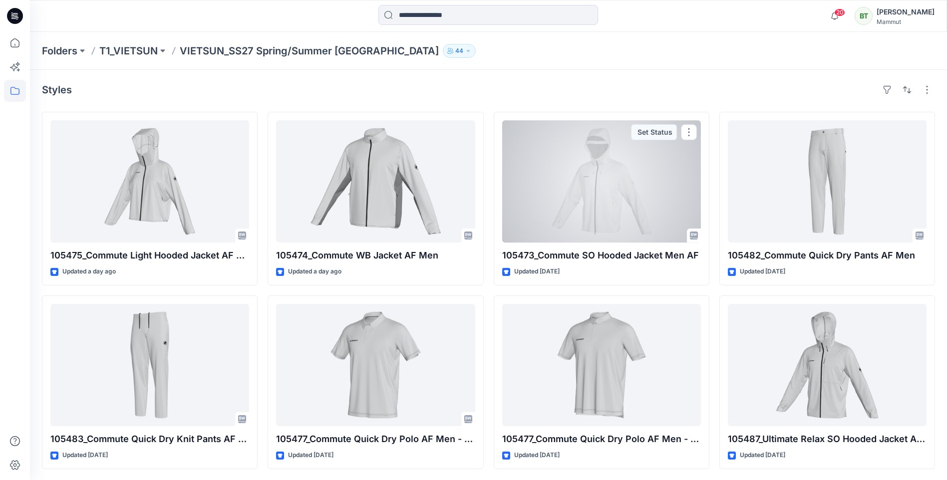
click at [650, 176] on div at bounding box center [601, 181] width 199 height 122
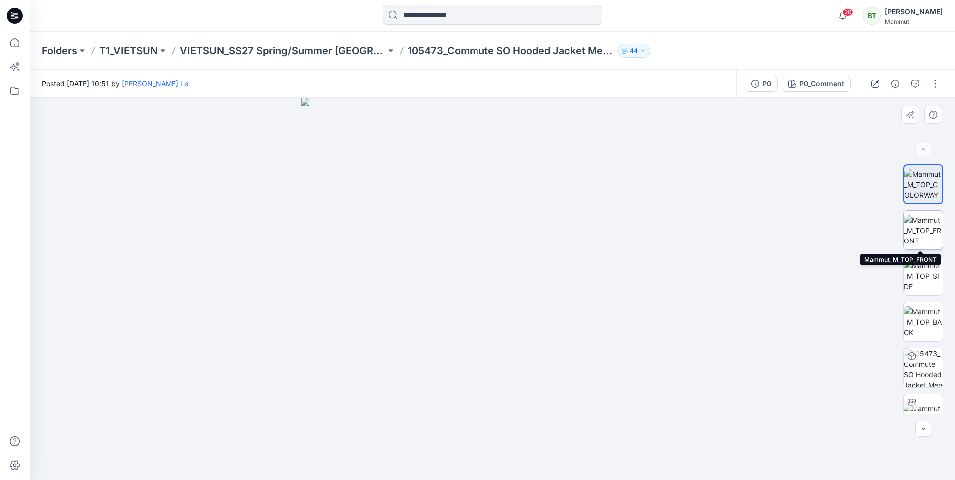
click at [926, 221] on img at bounding box center [922, 230] width 39 height 31
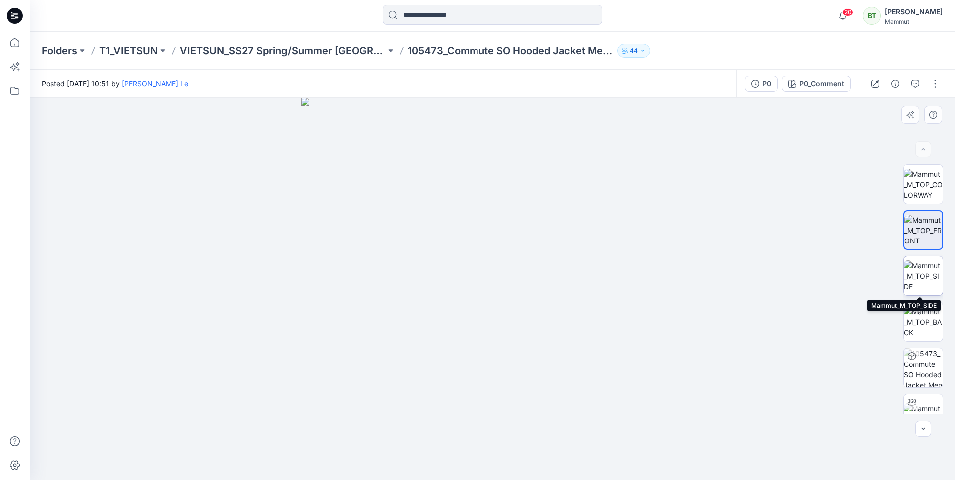
click at [928, 270] on img at bounding box center [922, 276] width 39 height 31
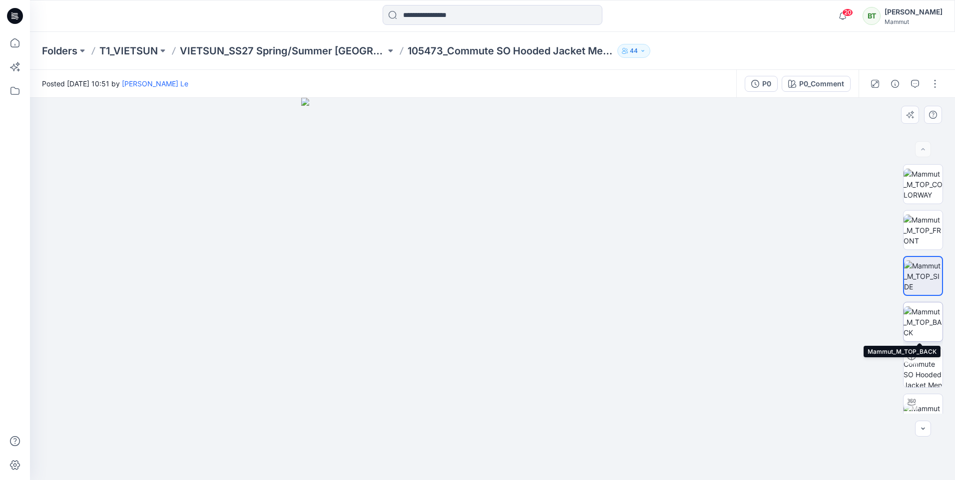
click at [926, 324] on img at bounding box center [922, 322] width 39 height 31
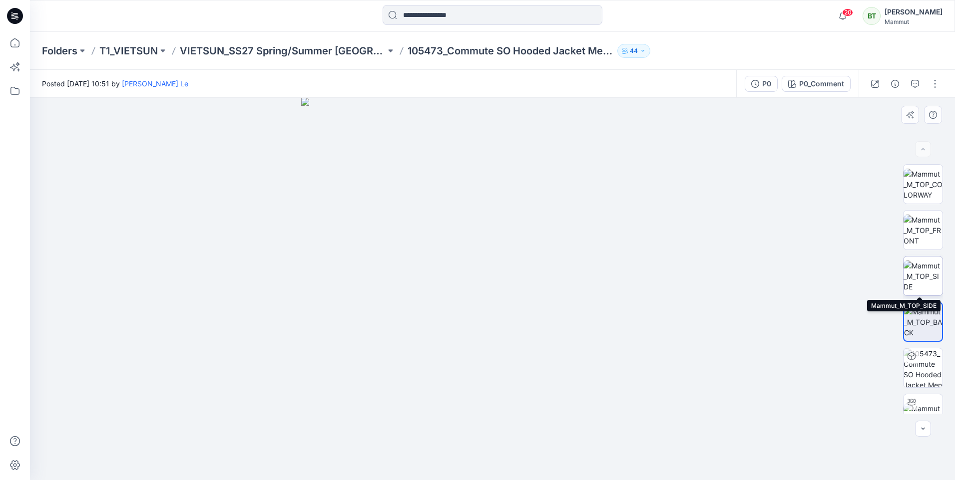
click at [927, 269] on img at bounding box center [922, 276] width 39 height 31
click at [927, 227] on img at bounding box center [922, 230] width 39 height 31
click at [931, 274] on img at bounding box center [922, 276] width 39 height 31
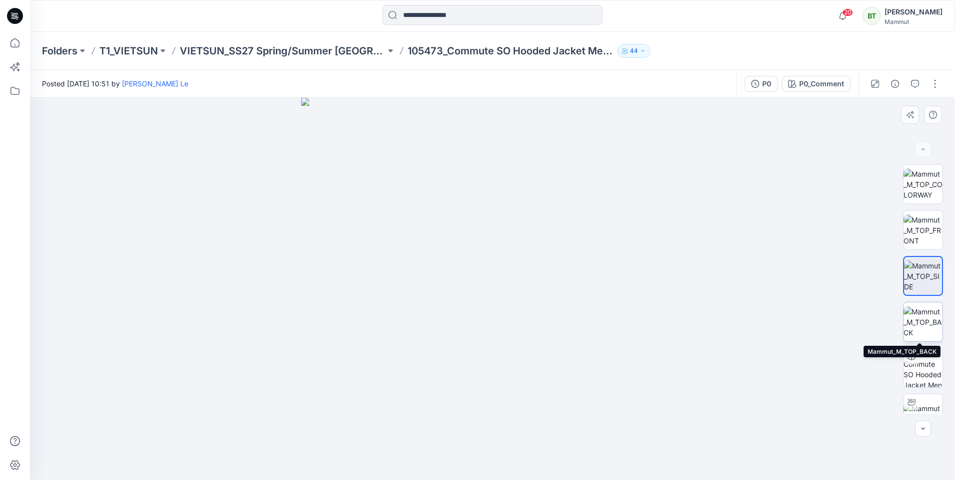
click at [933, 310] on img at bounding box center [922, 322] width 39 height 31
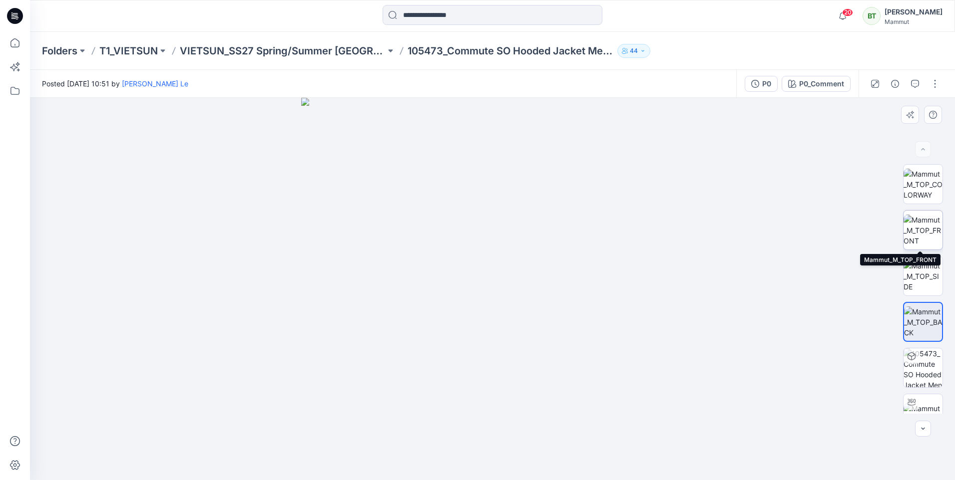
click at [919, 234] on img at bounding box center [922, 230] width 39 height 31
